Goal: Information Seeking & Learning: Learn about a topic

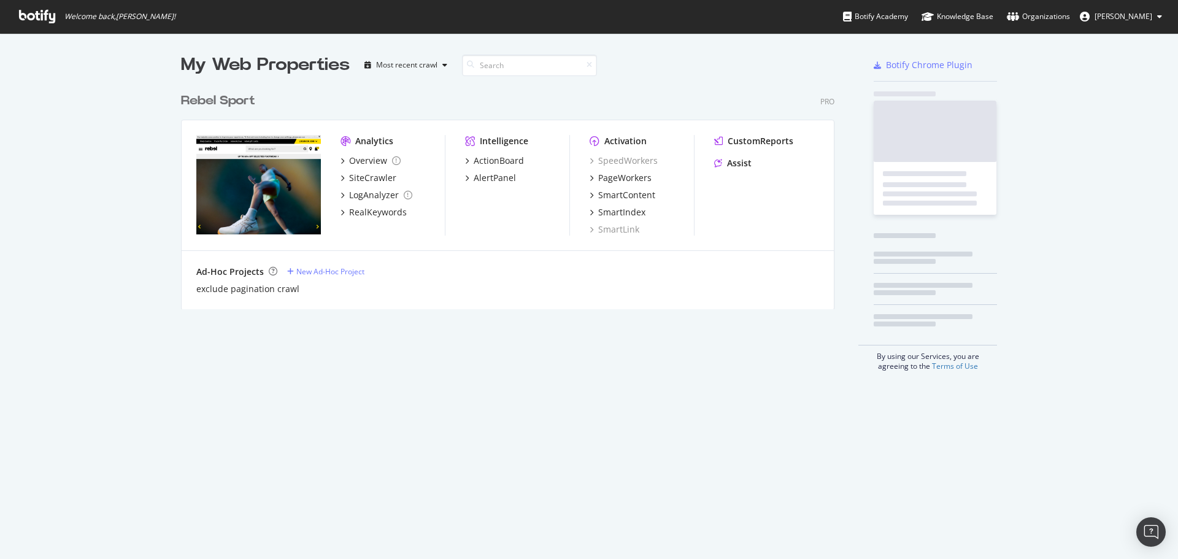
scroll to position [550, 1160]
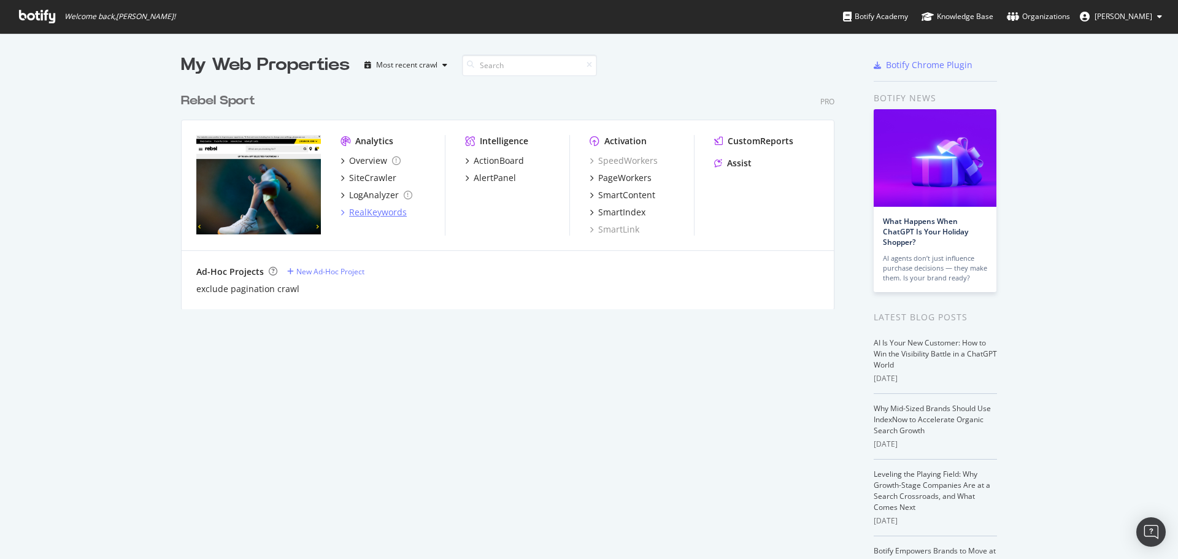
click at [377, 216] on div "RealKeywords" at bounding box center [378, 212] width 58 height 12
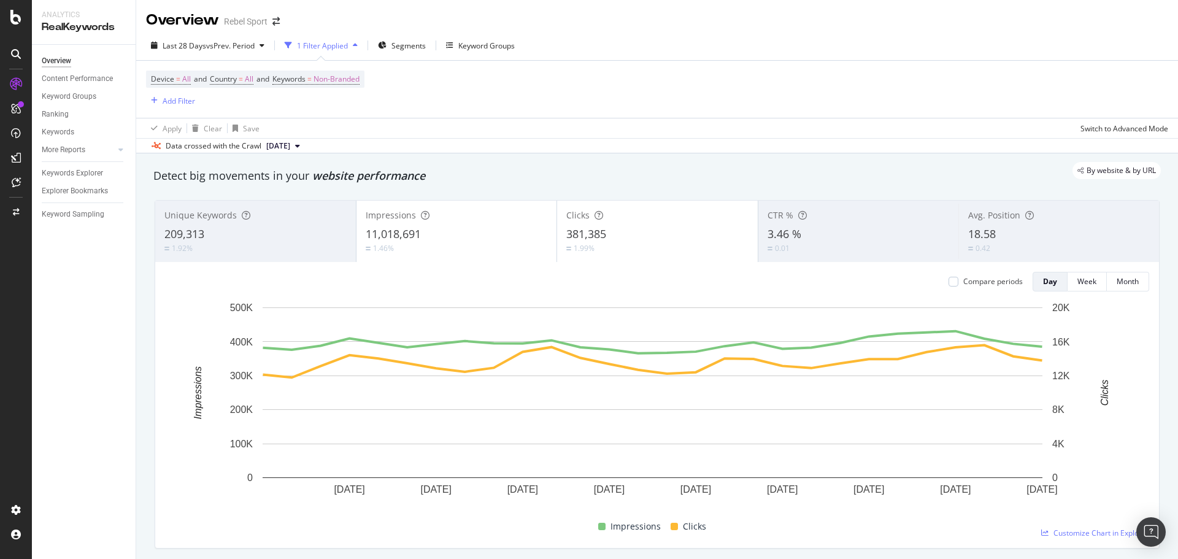
click at [732, 32] on div "Last 28 Days vs Prev. Period 1 Filter Applied Segments Keyword Groups Device = …" at bounding box center [657, 92] width 1042 height 123
click at [498, 45] on div "Keyword Groups" at bounding box center [486, 46] width 56 height 10
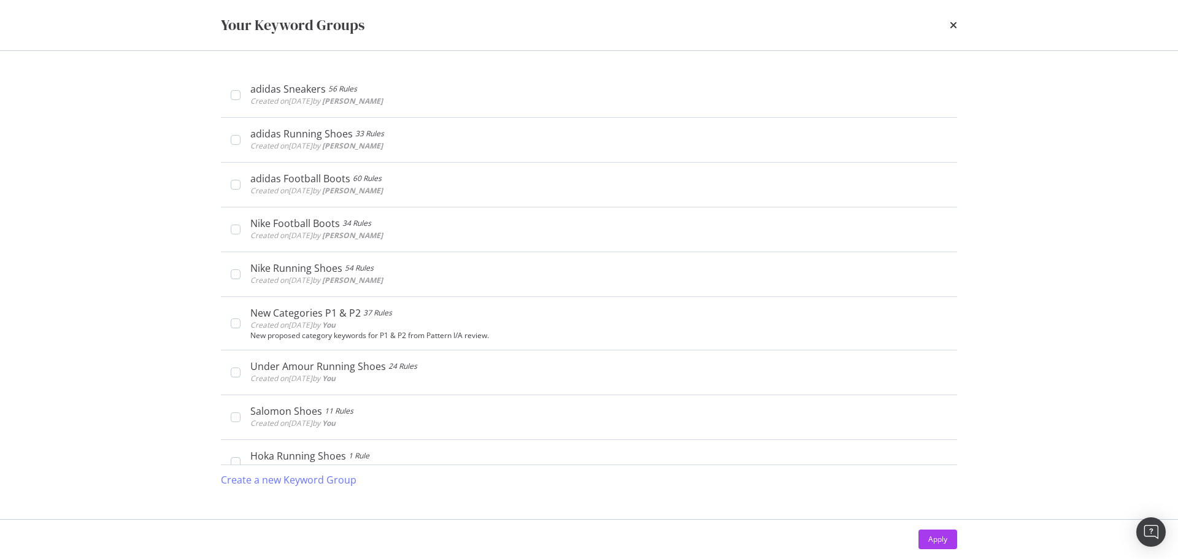
scroll to position [300, 0]
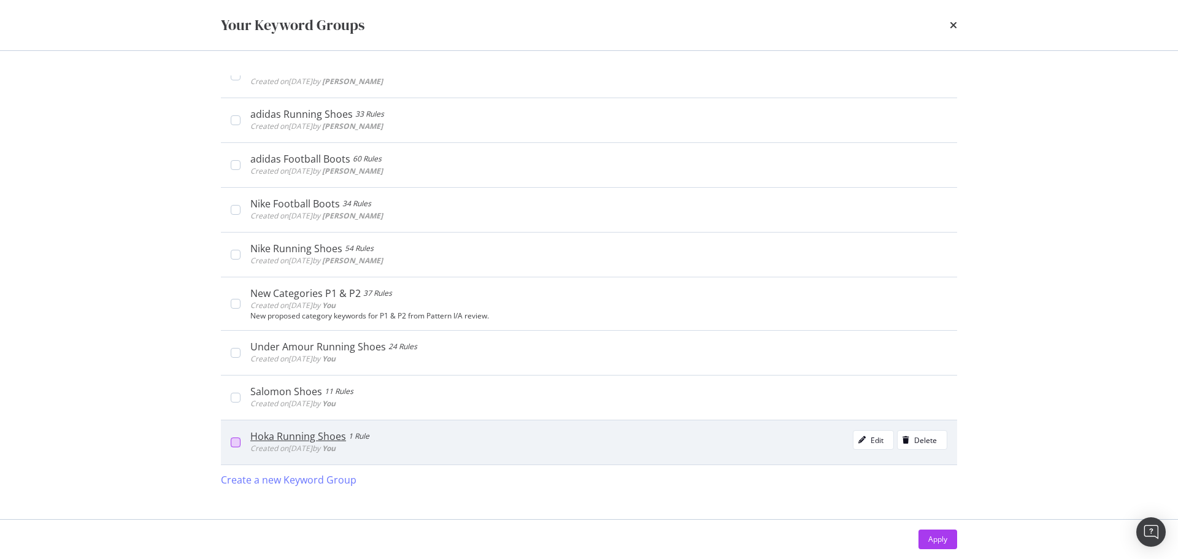
click at [238, 444] on div "modal" at bounding box center [236, 443] width 10 height 10
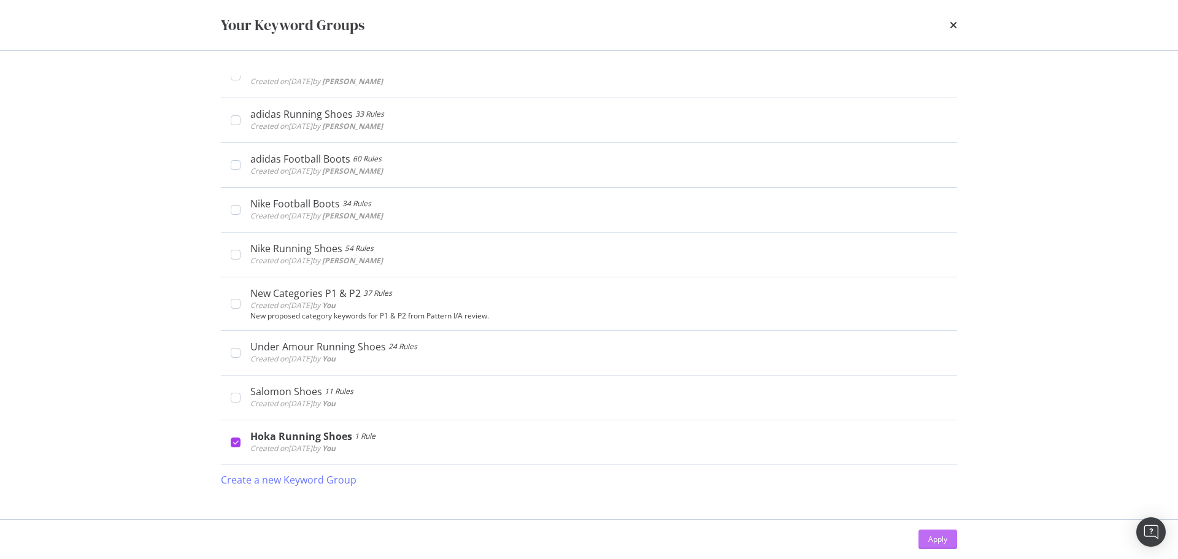
click at [945, 539] on div "Apply" at bounding box center [938, 539] width 19 height 10
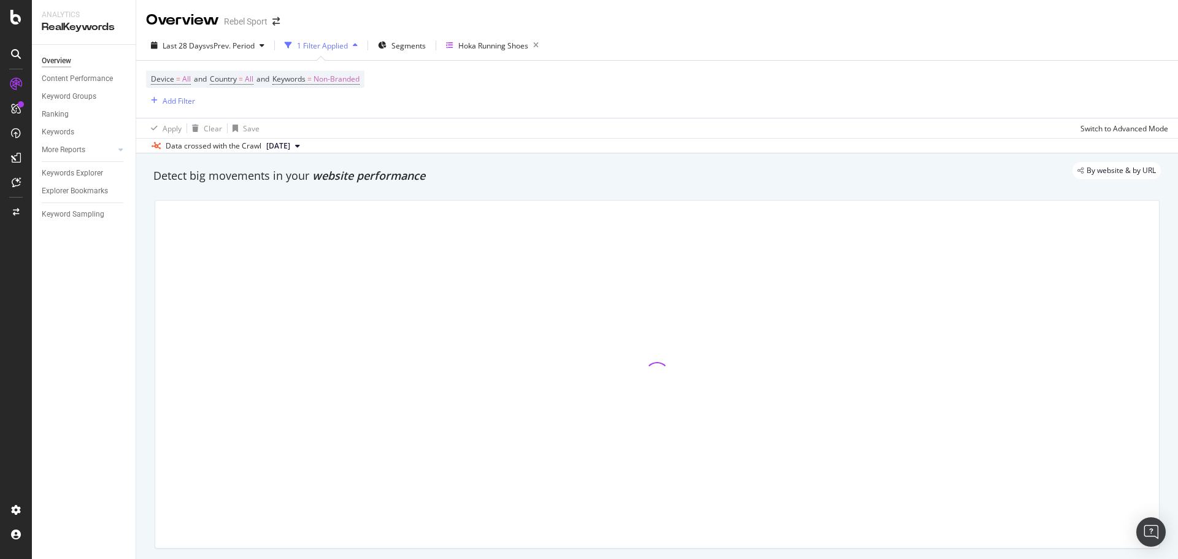
click at [305, 143] on button "[DATE]" at bounding box center [283, 146] width 44 height 15
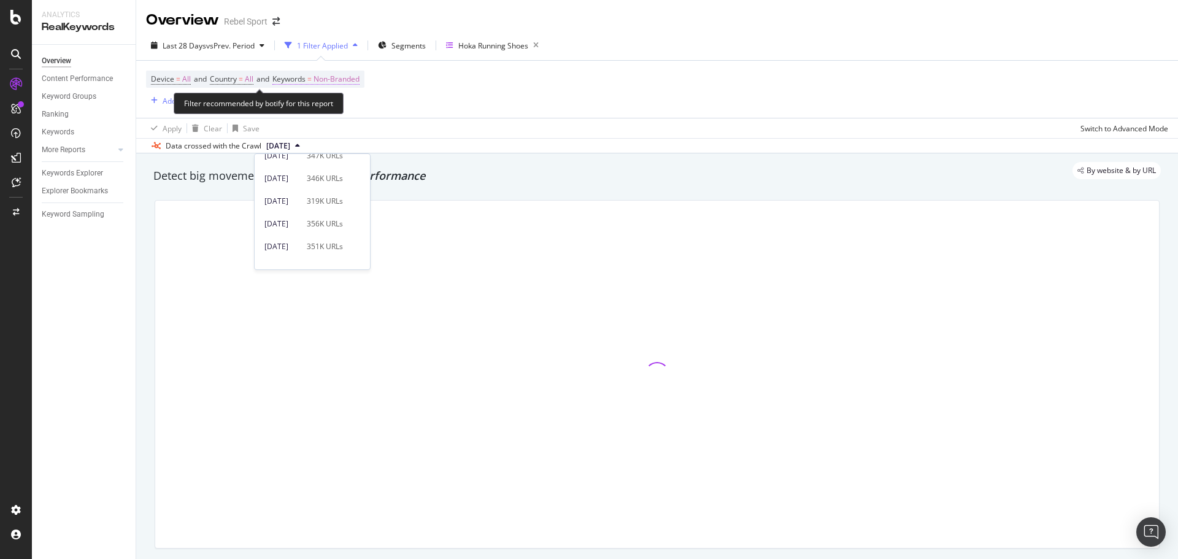
click at [357, 72] on span "Non-Branded" at bounding box center [337, 79] width 46 height 17
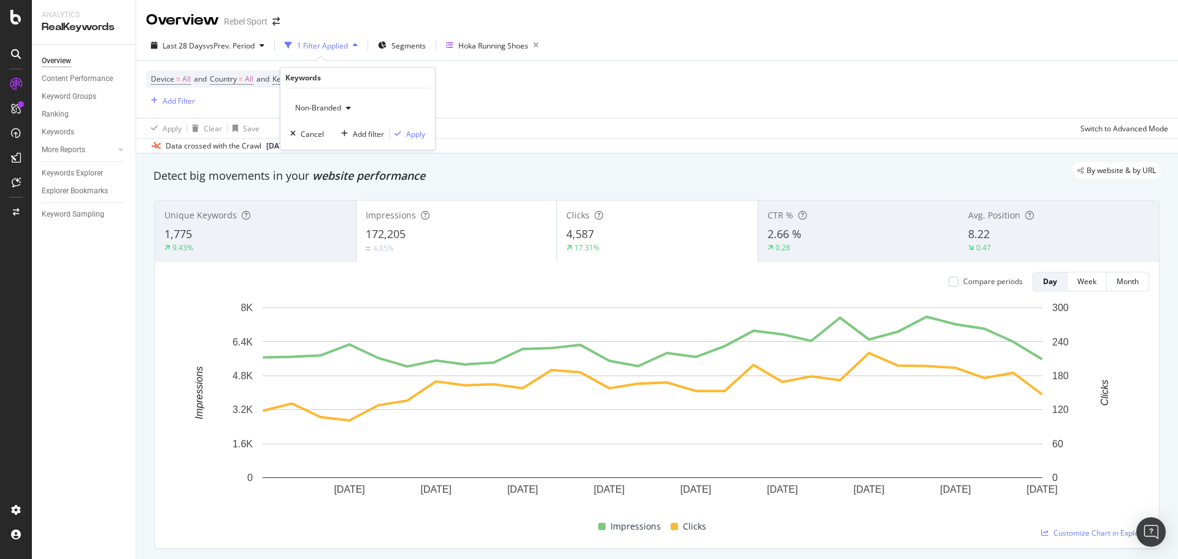
click at [346, 106] on icon "button" at bounding box center [348, 107] width 5 height 7
click at [307, 204] on span "All" at bounding box center [363, 203] width 125 height 11
click at [420, 136] on div "Apply" at bounding box center [415, 134] width 19 height 10
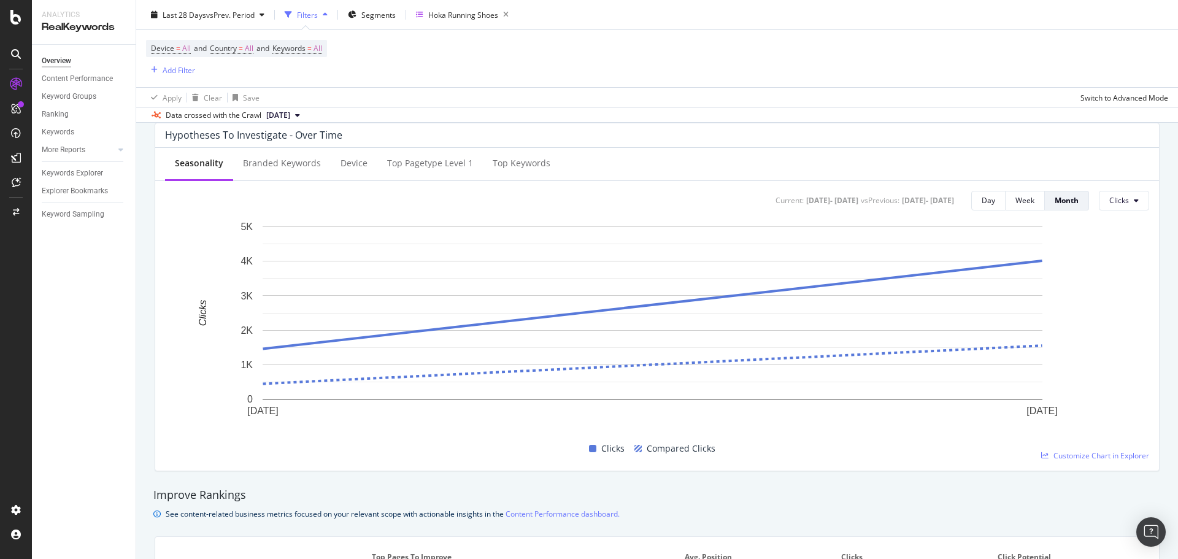
scroll to position [430, 0]
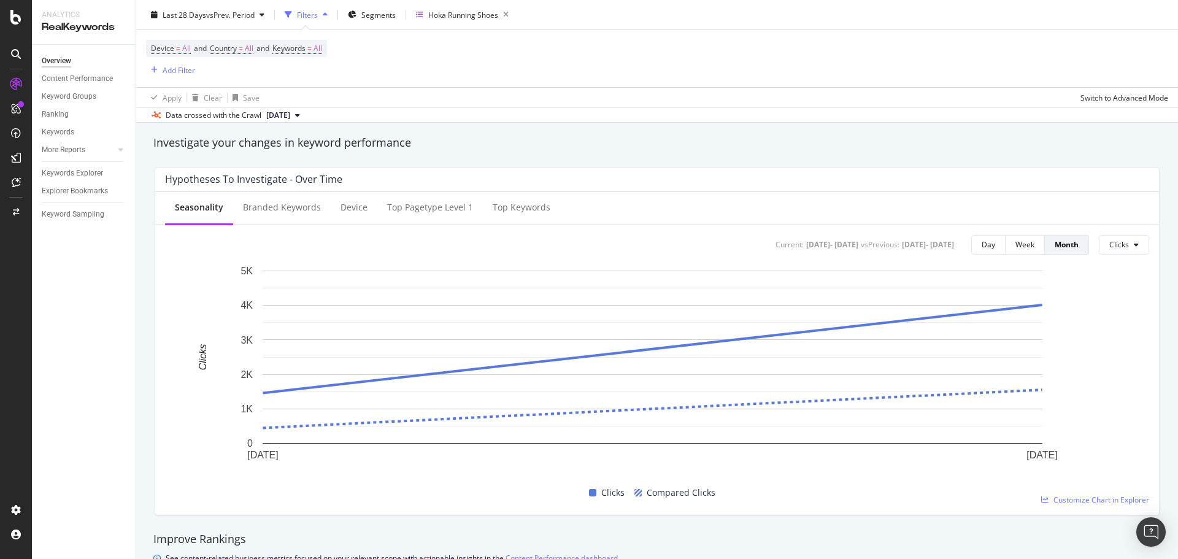
click at [477, 72] on div "Device = All and Country = All and Keywords = All Add Filter" at bounding box center [657, 58] width 1023 height 57
click at [246, 12] on span "vs Prev. Period" at bounding box center [230, 14] width 48 height 10
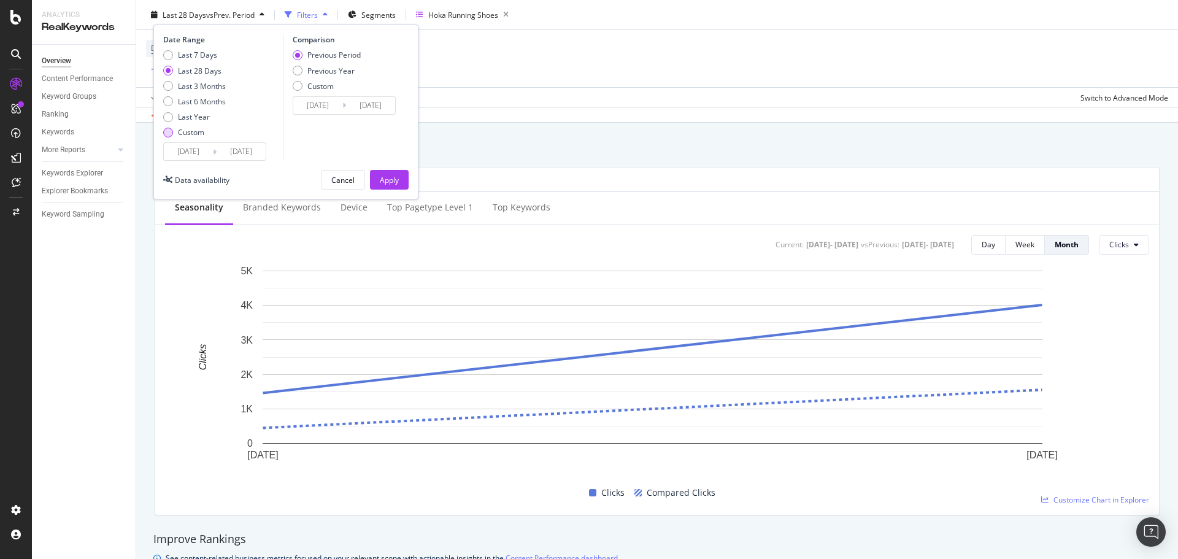
click at [172, 133] on div "Custom" at bounding box center [168, 132] width 10 height 10
click at [206, 151] on input "[DATE]" at bounding box center [188, 151] width 49 height 17
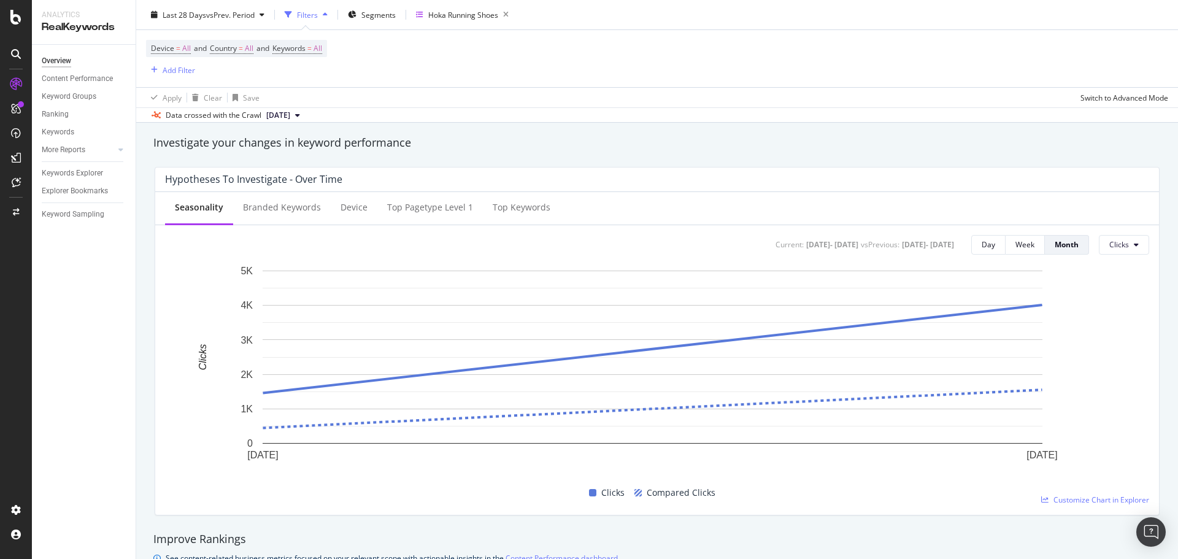
click at [679, 155] on div "Investigate your changes in keyword performance" at bounding box center [657, 143] width 1020 height 28
click at [221, 10] on span "vs Prev. Period" at bounding box center [230, 14] width 48 height 10
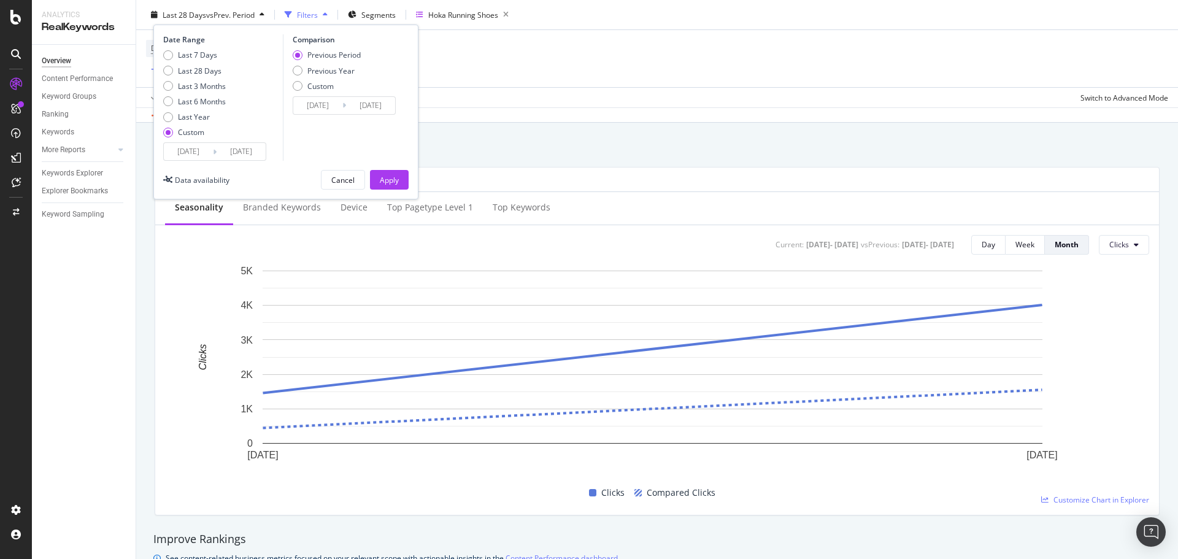
click at [296, 54] on div "Previous Period" at bounding box center [298, 55] width 10 height 10
click at [396, 176] on div "Apply" at bounding box center [389, 179] width 19 height 10
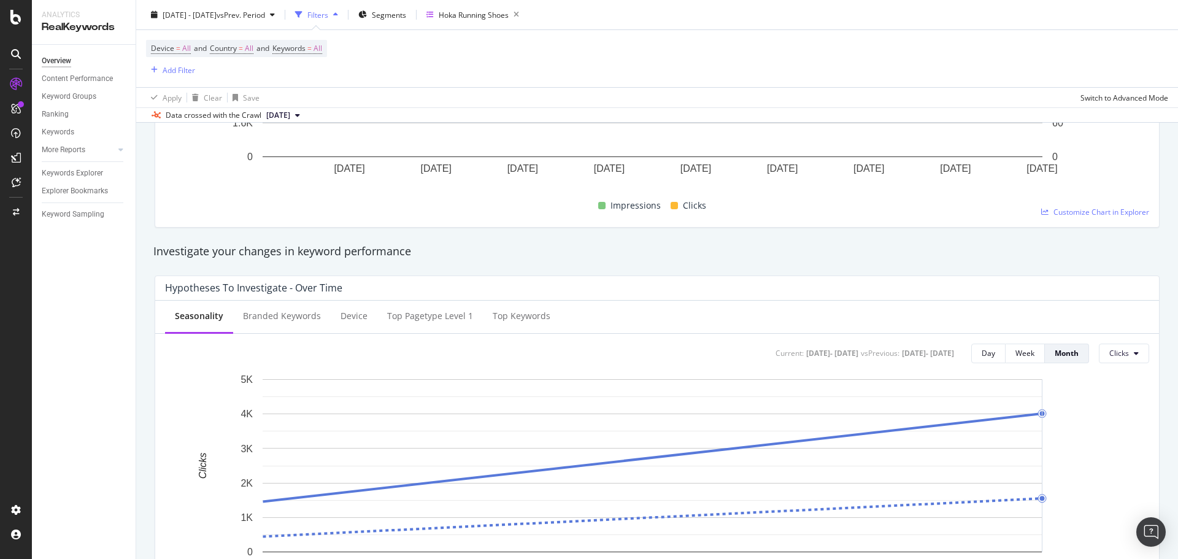
scroll to position [307, 0]
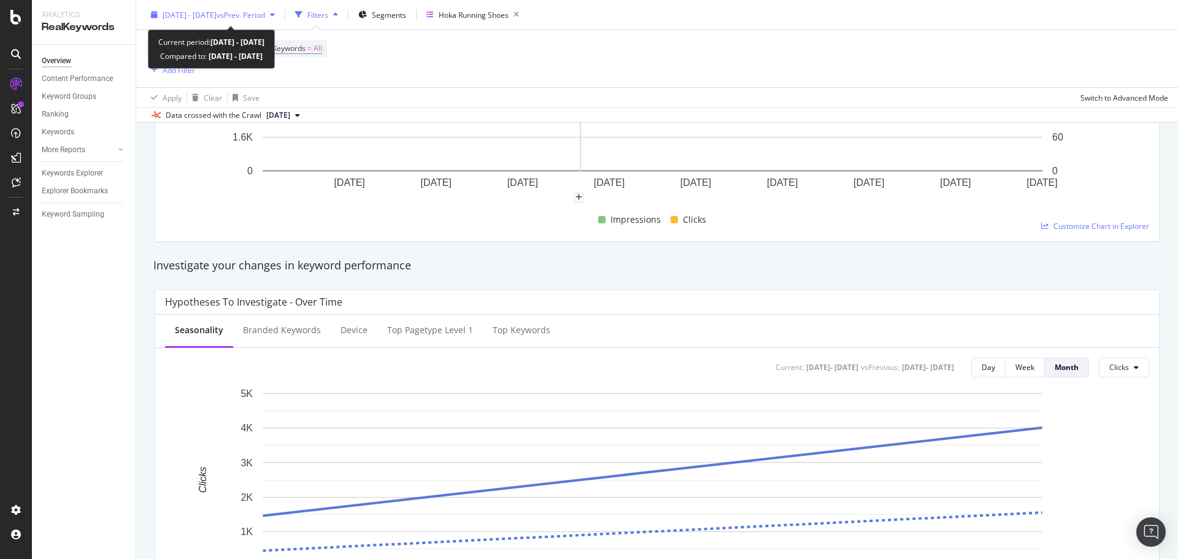
click at [217, 15] on span "[DATE] - [DATE]" at bounding box center [190, 14] width 54 height 10
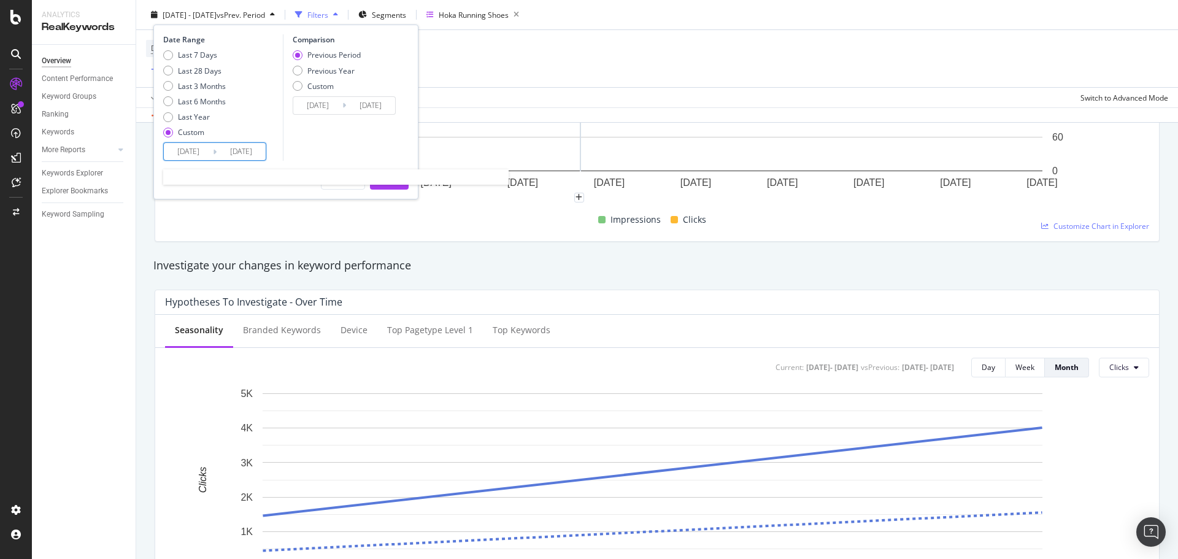
click at [201, 152] on input "[DATE]" at bounding box center [188, 151] width 49 height 17
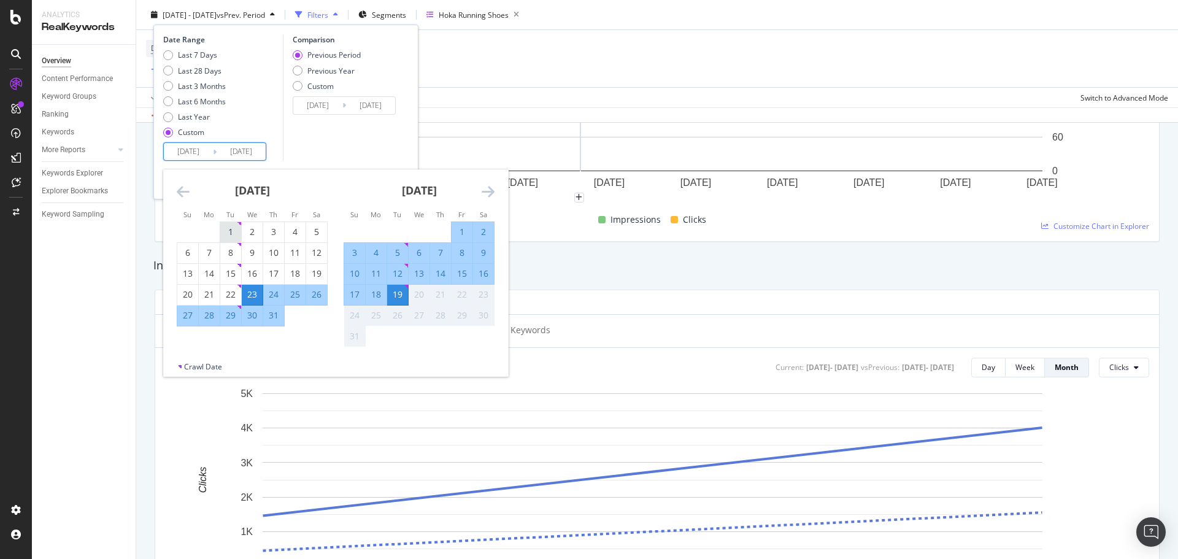
click at [230, 228] on div "1" at bounding box center [230, 232] width 21 height 12
type input "[DATE]"
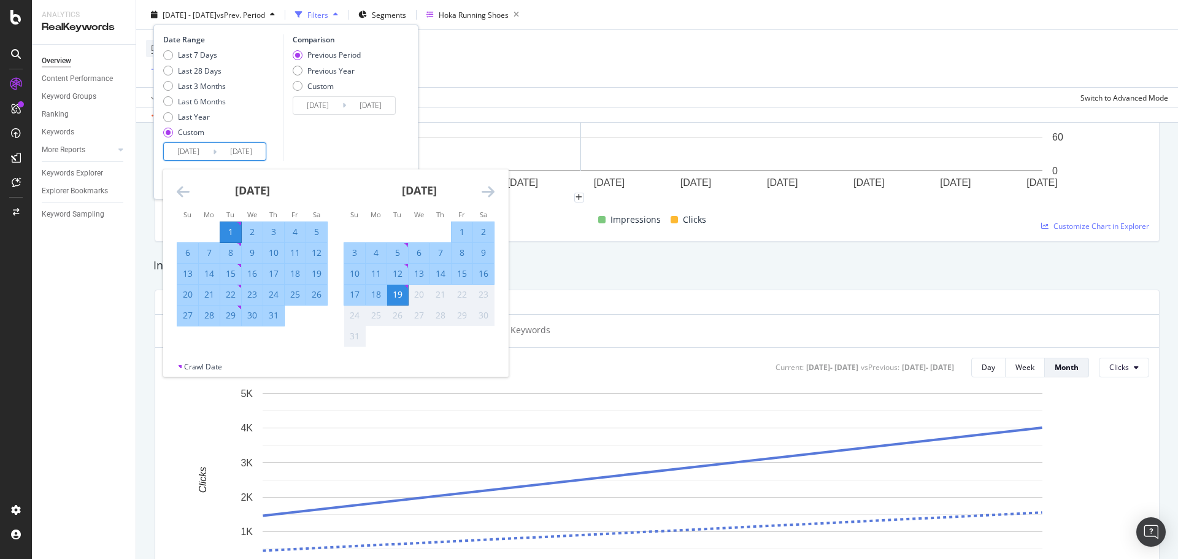
click at [399, 296] on div "19" at bounding box center [397, 294] width 21 height 12
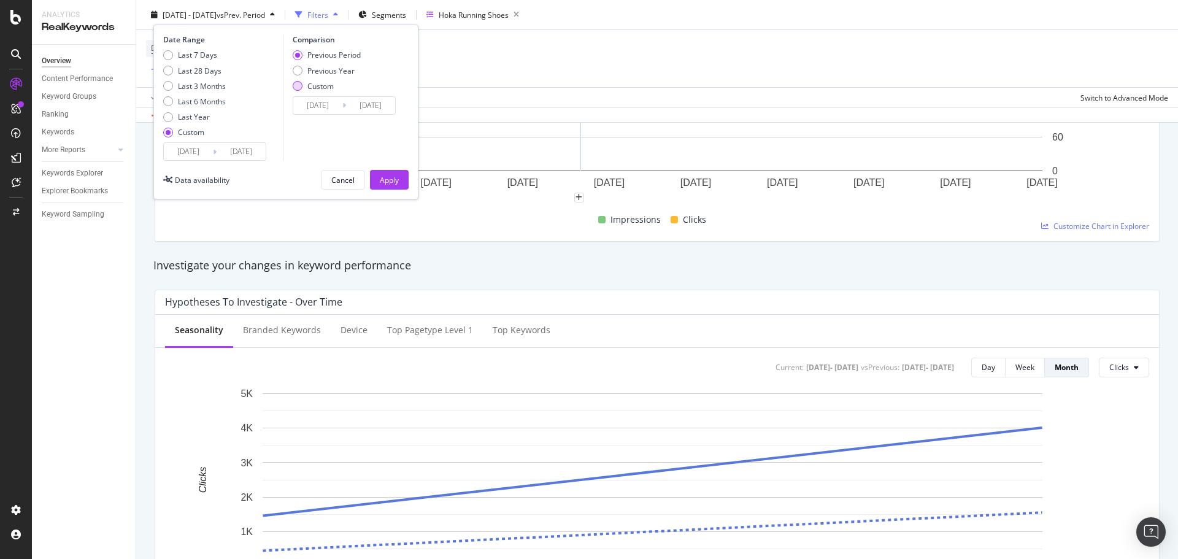
click at [301, 87] on div "Custom" at bounding box center [298, 86] width 10 height 10
click at [322, 104] on input "[DATE]" at bounding box center [317, 105] width 49 height 17
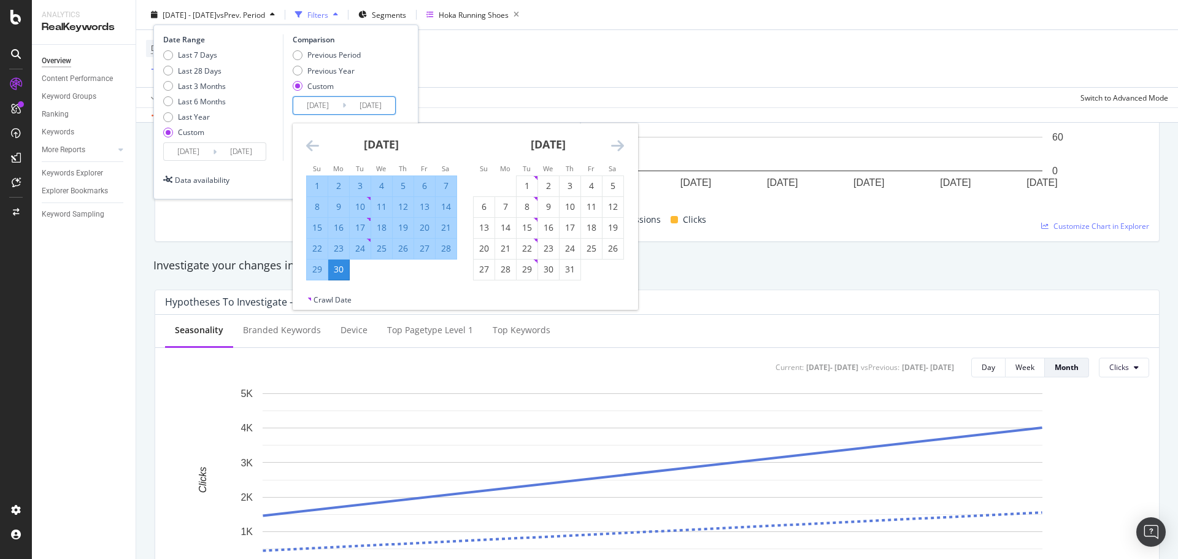
click at [311, 151] on icon "Move backward to switch to the previous month." at bounding box center [312, 145] width 13 height 15
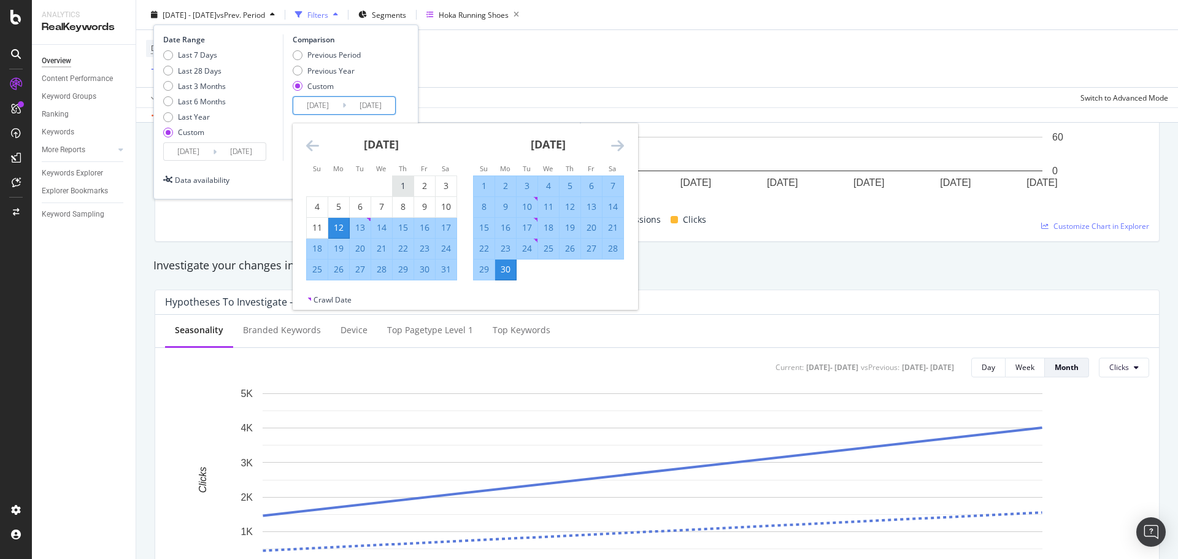
click at [401, 184] on div "1" at bounding box center [403, 186] width 21 height 12
type input "[DATE]"
click at [549, 227] on div "18" at bounding box center [548, 228] width 21 height 12
type input "[DATE]"
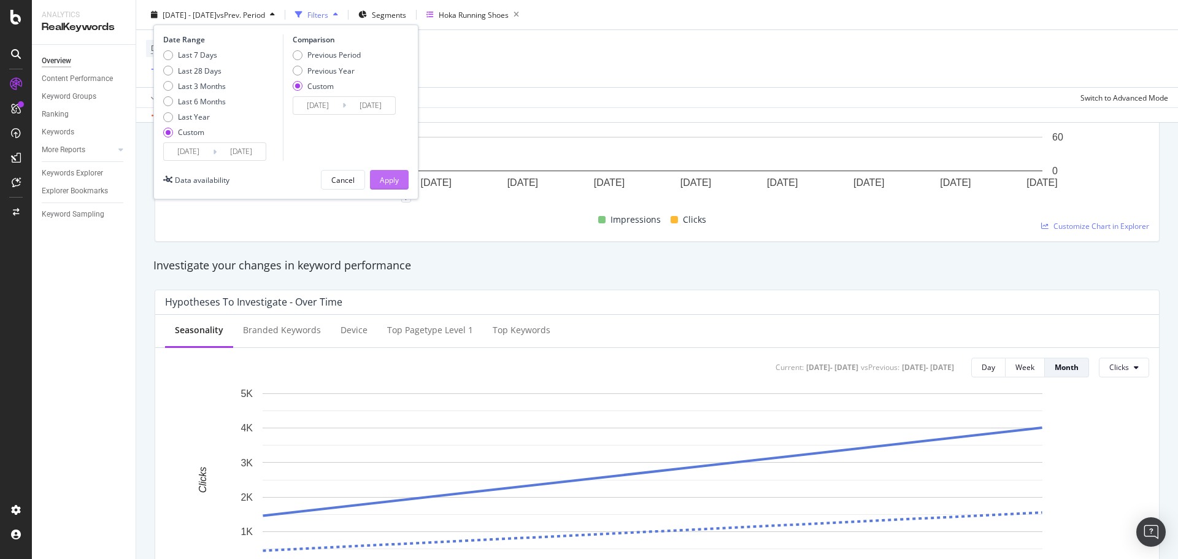
click at [392, 175] on div "Apply" at bounding box center [389, 179] width 19 height 10
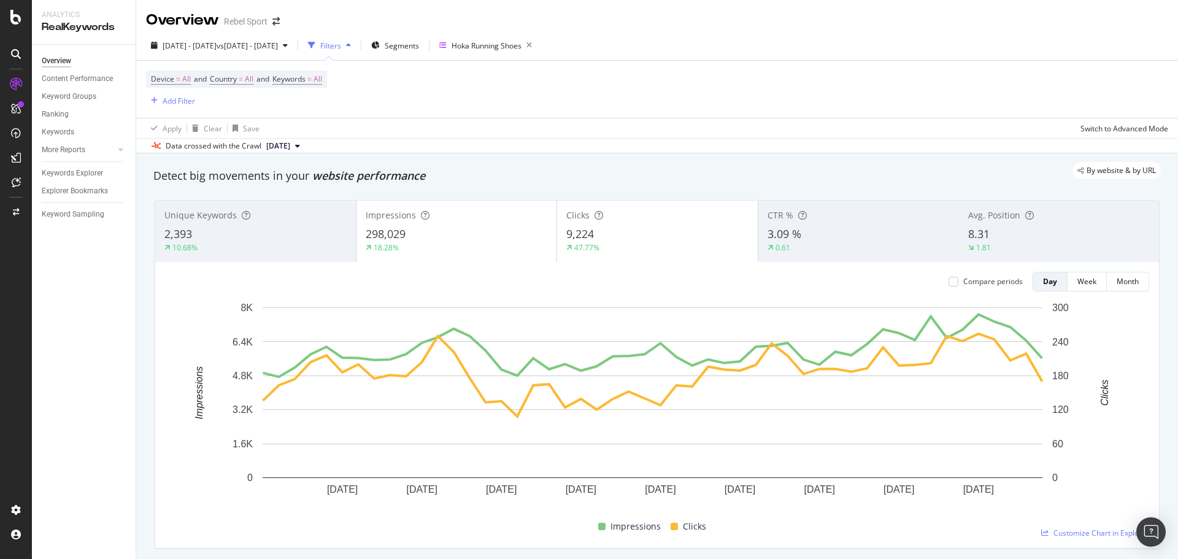
click at [356, 39] on div "Filters" at bounding box center [329, 45] width 53 height 18
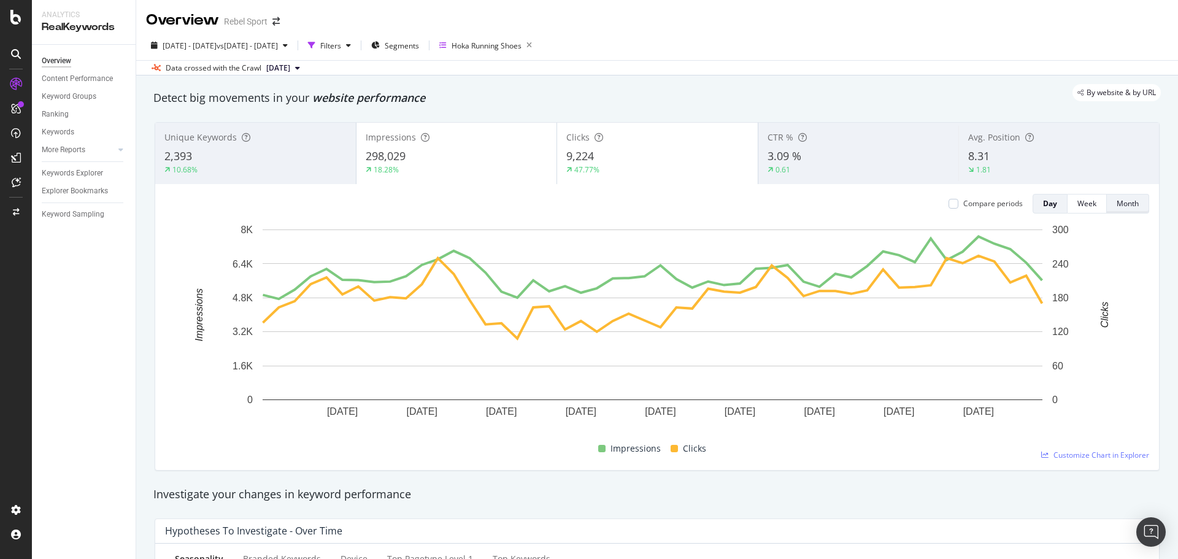
click at [1117, 206] on div "Month" at bounding box center [1128, 203] width 22 height 10
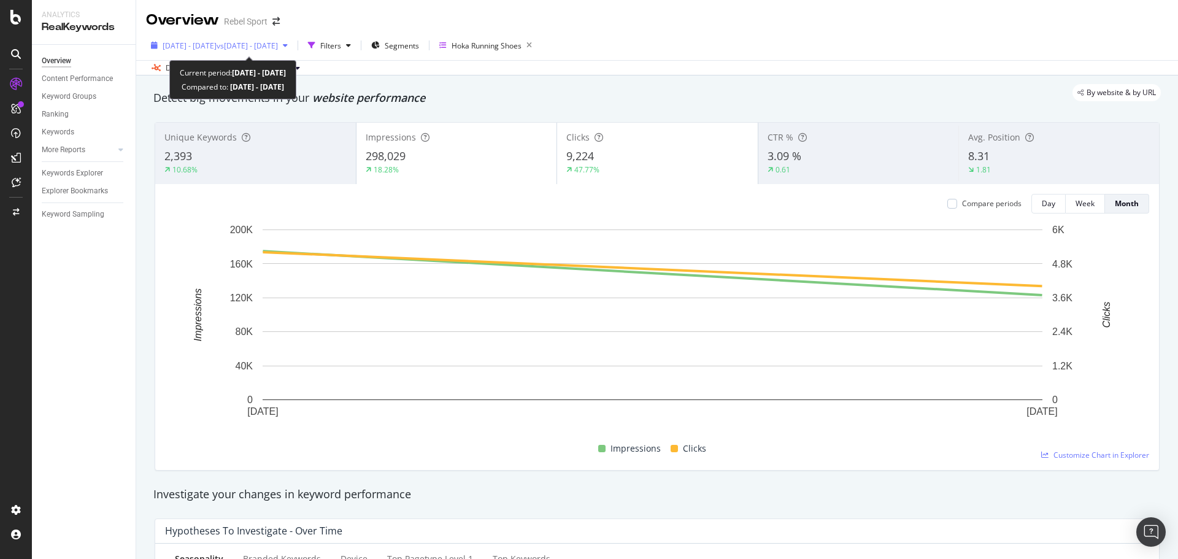
click at [250, 44] on span "vs [DATE] - [DATE]" at bounding box center [247, 46] width 61 height 10
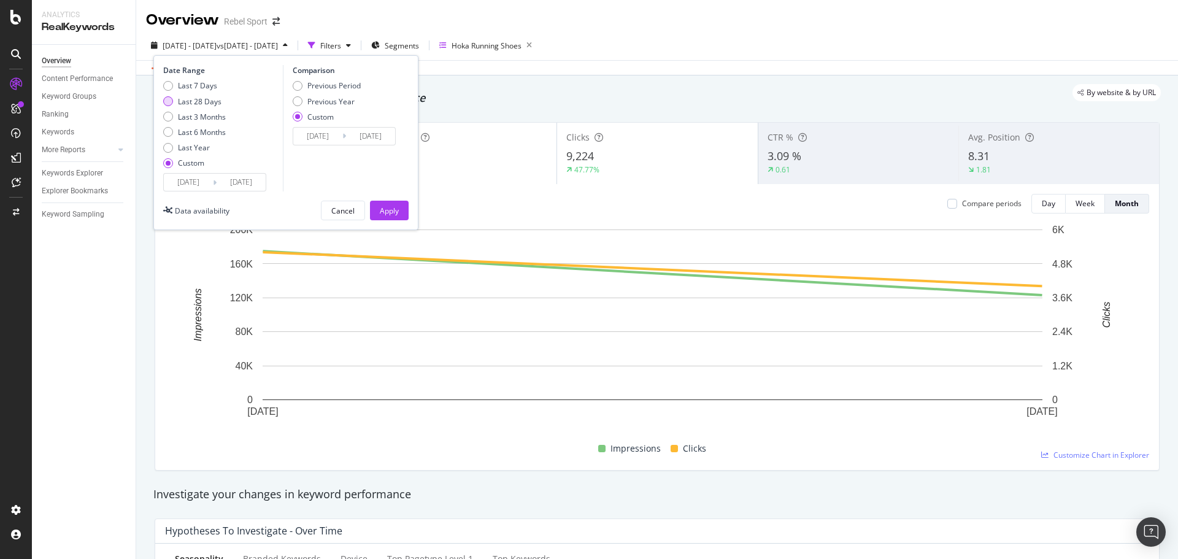
click at [171, 103] on div "Last 28 Days" at bounding box center [168, 101] width 10 height 10
type input "[DATE]"
click at [304, 104] on div "Previous Year" at bounding box center [327, 101] width 68 height 10
type input "[DATE]"
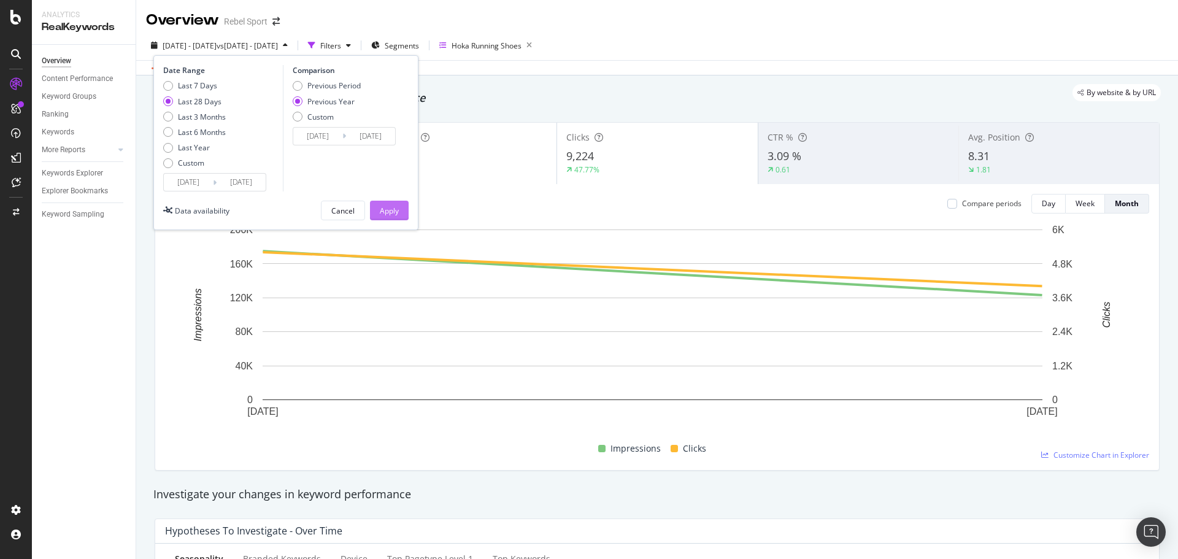
click at [399, 205] on button "Apply" at bounding box center [389, 211] width 39 height 20
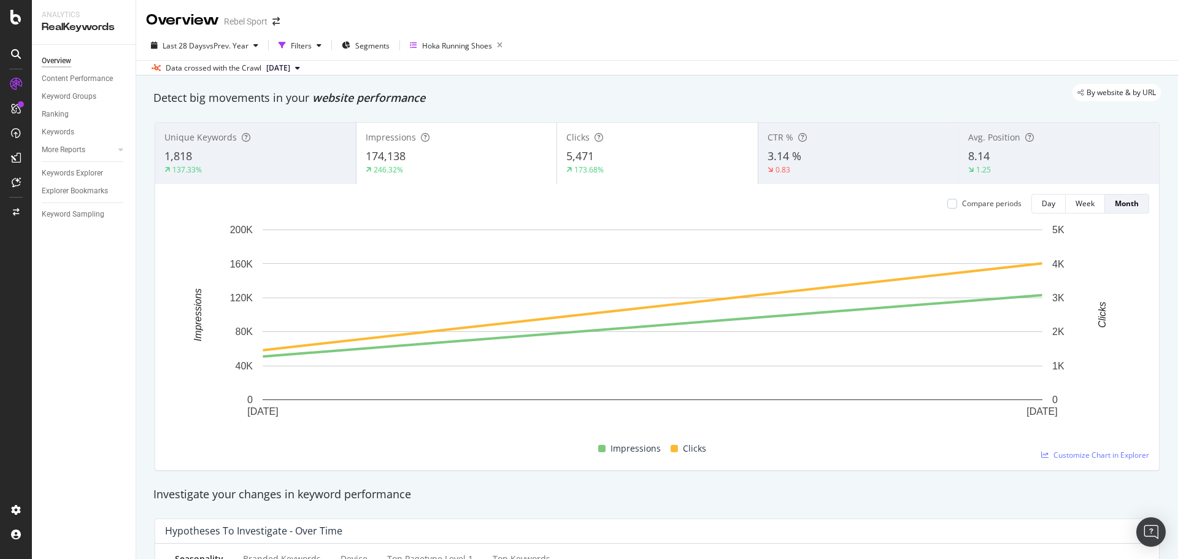
click at [693, 87] on div "By website & by URL" at bounding box center [651, 92] width 1020 height 17
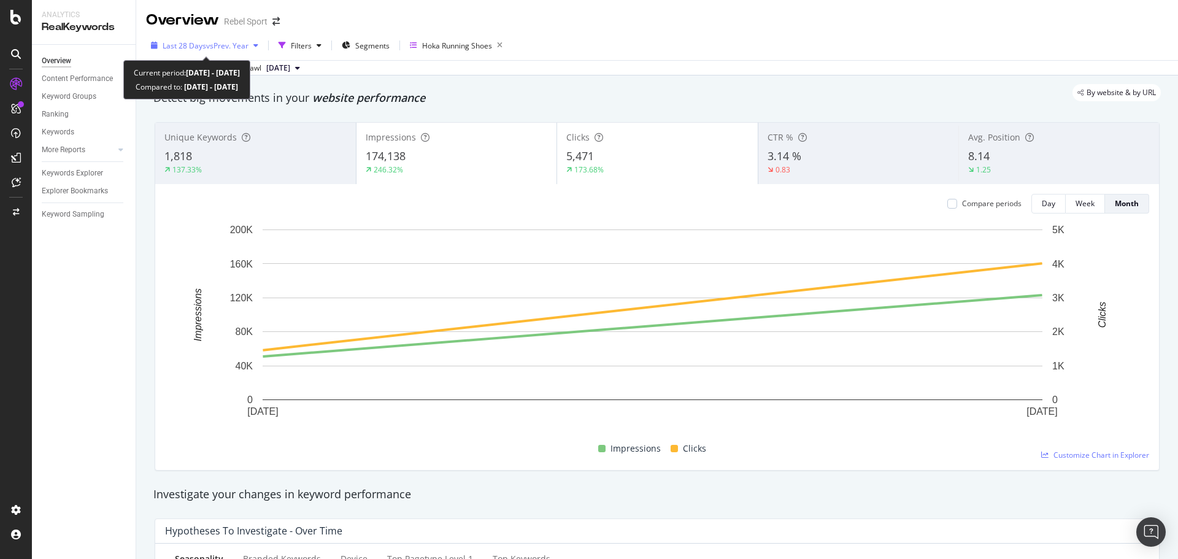
click at [245, 48] on span "vs Prev. Year" at bounding box center [227, 46] width 42 height 10
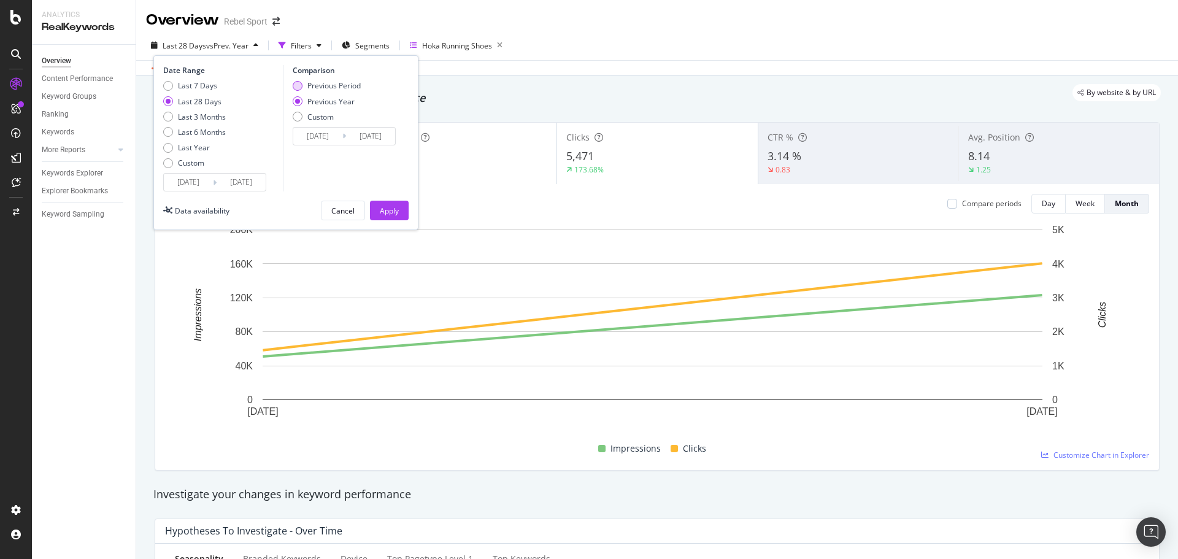
click at [303, 87] on div "Previous Period" at bounding box center [327, 85] width 68 height 10
type input "[DATE]"
click at [389, 207] on div "Apply" at bounding box center [389, 211] width 19 height 10
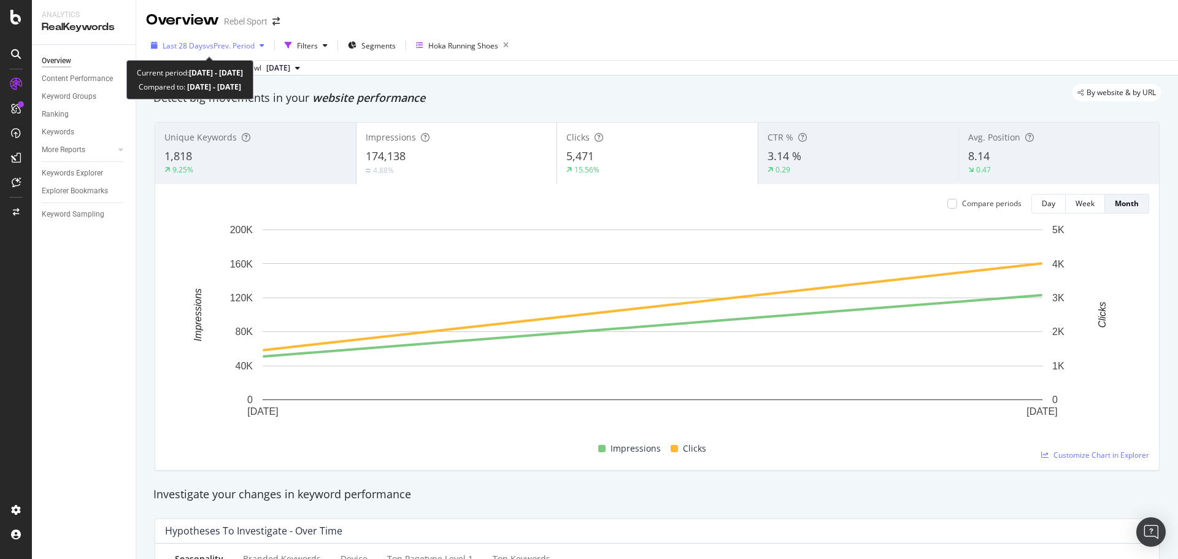
click at [245, 45] on span "vs Prev. Period" at bounding box center [230, 46] width 48 height 10
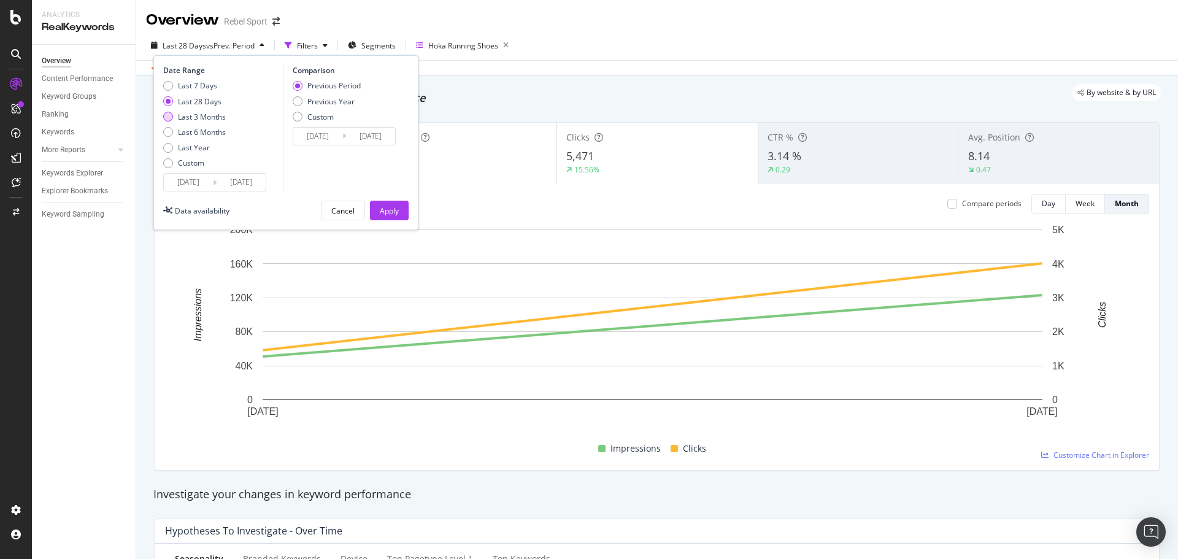
click at [203, 115] on div "Last 3 Months" at bounding box center [202, 117] width 48 height 10
type input "[DATE]"
click at [298, 101] on div "Previous Year" at bounding box center [298, 101] width 10 height 10
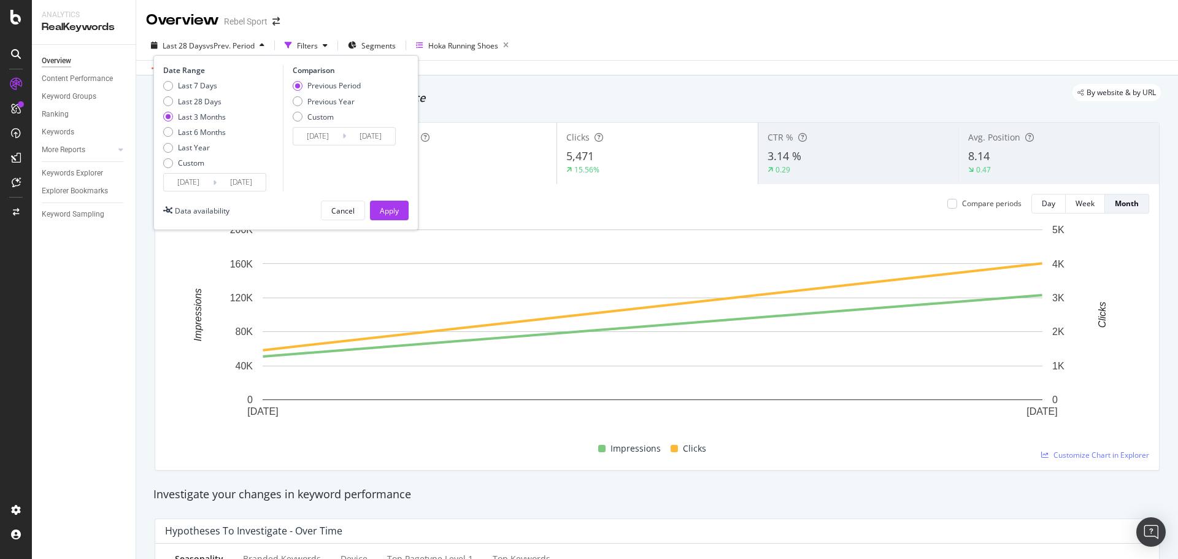
type input "[DATE]"
click at [394, 211] on div "Apply" at bounding box center [389, 211] width 19 height 10
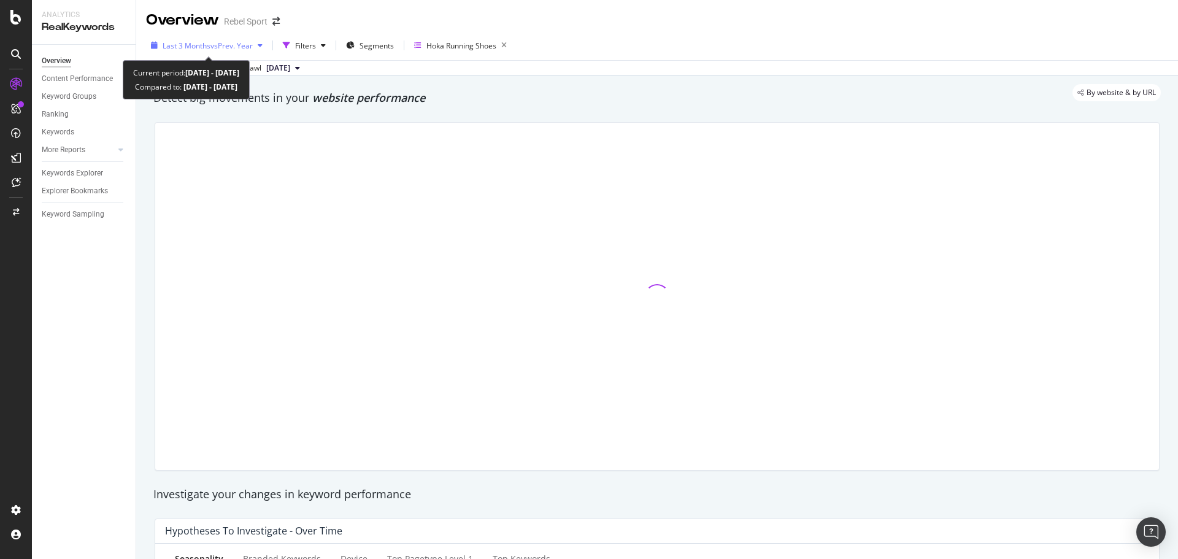
click at [201, 49] on span "Last 3 Months" at bounding box center [187, 46] width 48 height 10
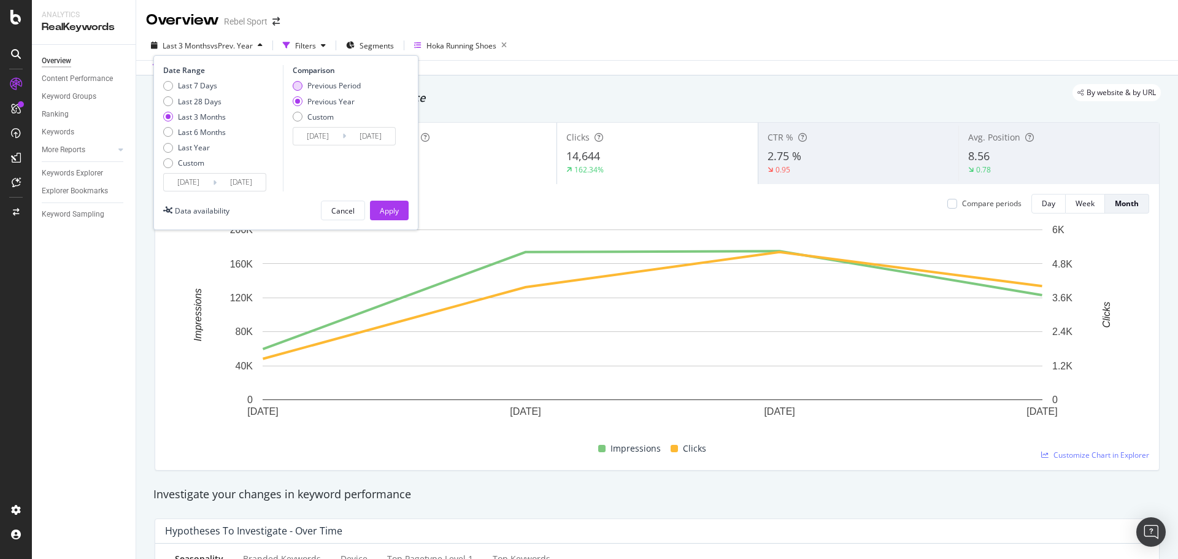
click at [344, 89] on div "Previous Period" at bounding box center [333, 85] width 53 height 10
type input "[DATE]"
click at [390, 210] on div "Apply" at bounding box center [389, 211] width 19 height 10
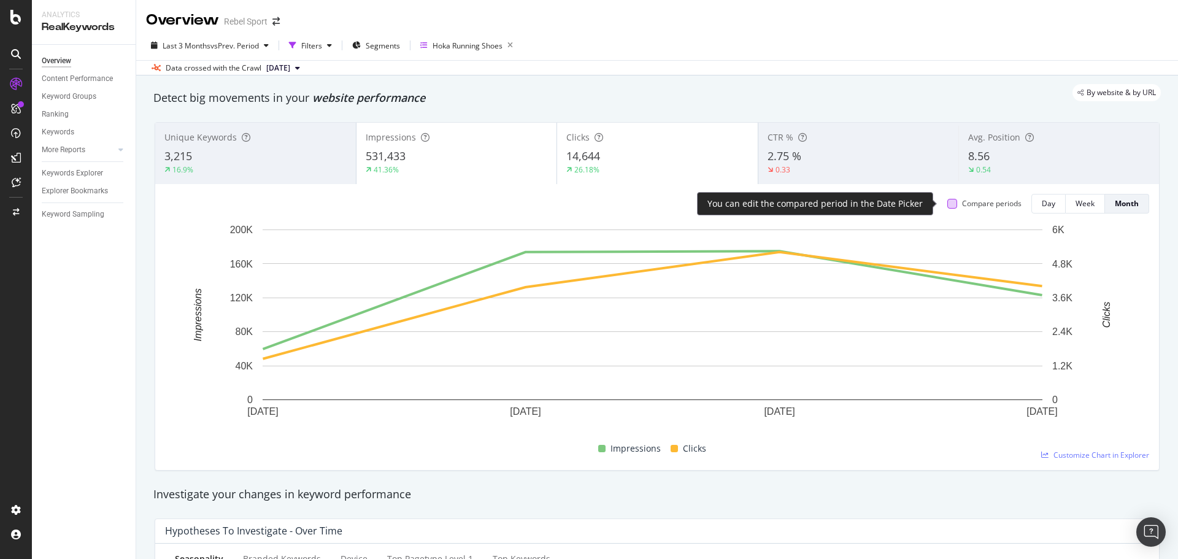
click at [948, 207] on div at bounding box center [953, 204] width 10 height 10
